Goal: Navigation & Orientation: Find specific page/section

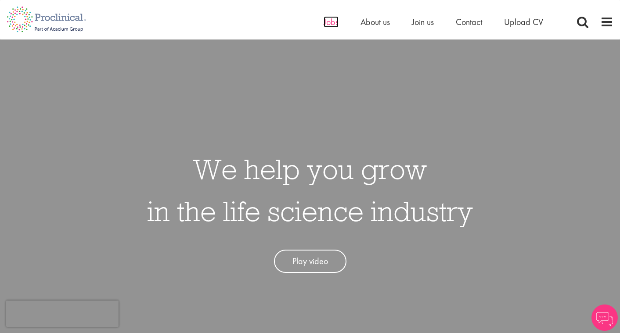
click at [323, 18] on span "Jobs" at bounding box center [330, 21] width 15 height 11
